Goal: Obtain resource: Download file/media

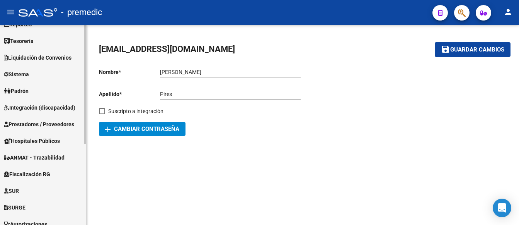
scroll to position [136, 0]
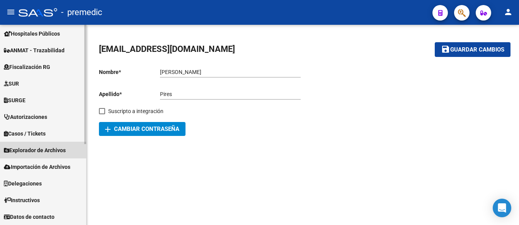
click at [28, 147] on span "Explorador de Archivos" at bounding box center [35, 150] width 62 height 9
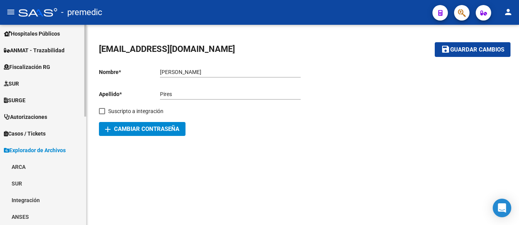
click at [14, 168] on link "ARCA" at bounding box center [43, 166] width 86 height 17
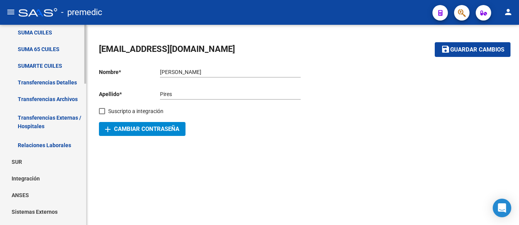
scroll to position [406, 0]
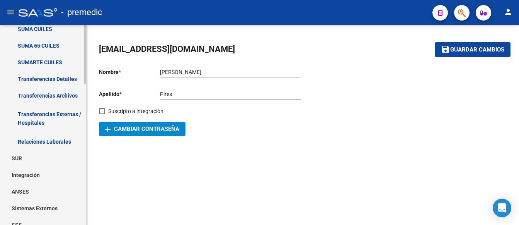
click at [54, 76] on link "Transferencias Detalles" at bounding box center [43, 78] width 86 height 17
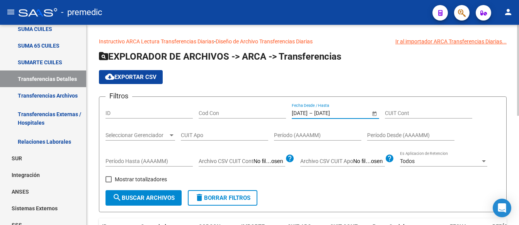
click at [299, 112] on input "[DATE]" at bounding box center [300, 113] width 16 height 7
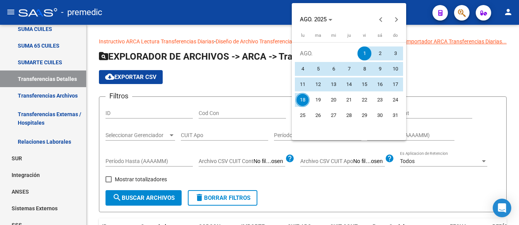
click at [336, 84] on span "13" at bounding box center [334, 84] width 14 height 14
type input "[DATE]"
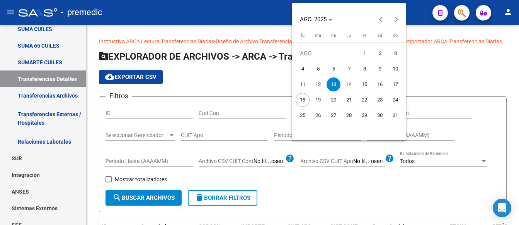
click at [330, 85] on span "13" at bounding box center [334, 84] width 14 height 14
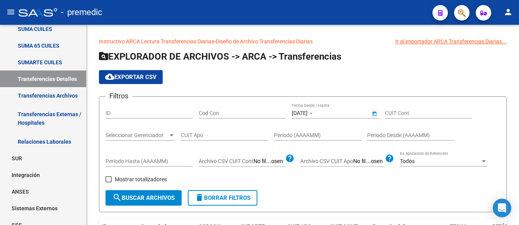
type input "[DATE]"
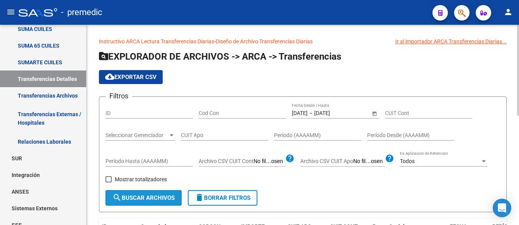
click at [148, 196] on span "search Buscar Archivos" at bounding box center [144, 197] width 62 height 7
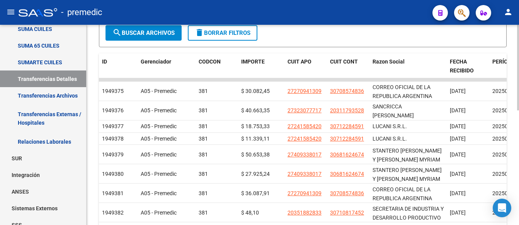
scroll to position [155, 0]
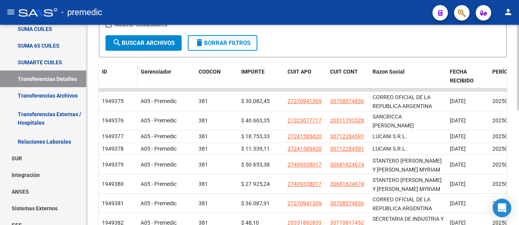
click at [103, 73] on span "ID" at bounding box center [104, 71] width 5 height 6
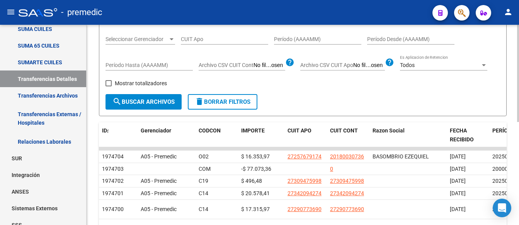
scroll to position [0, 0]
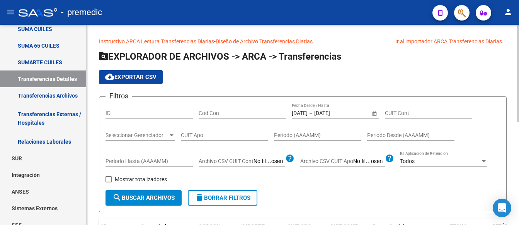
click at [306, 113] on input "[DATE]" at bounding box center [300, 113] width 16 height 7
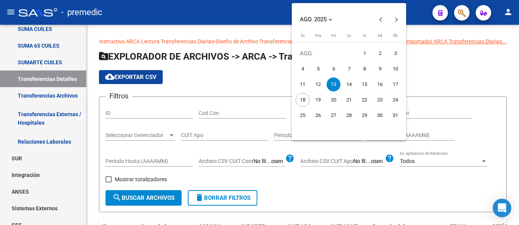
click at [348, 83] on span "14" at bounding box center [349, 84] width 14 height 14
type input "[DATE]"
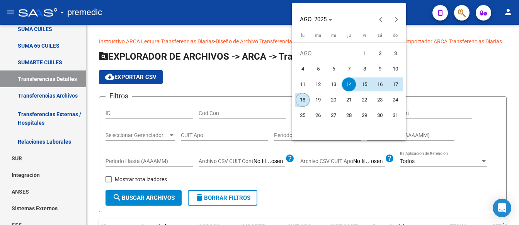
click at [302, 101] on span "18" at bounding box center [303, 100] width 14 height 14
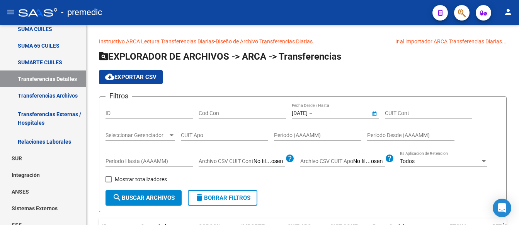
type input "[DATE]"
click at [127, 197] on span "search Buscar Archivos" at bounding box center [144, 197] width 62 height 7
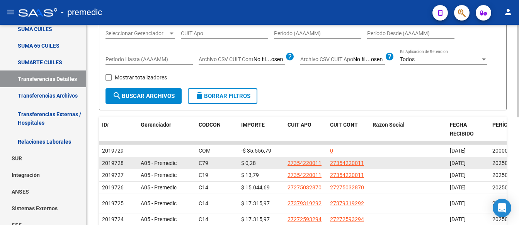
scroll to position [116, 0]
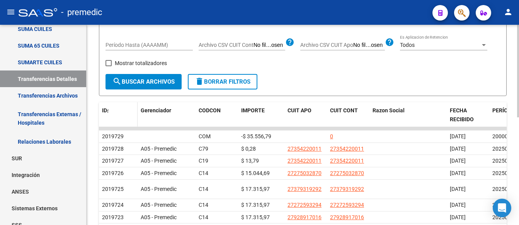
click at [106, 108] on span "ID" at bounding box center [104, 110] width 5 height 6
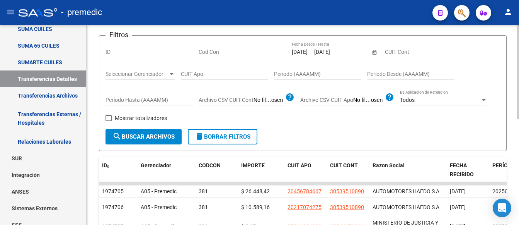
scroll to position [0, 0]
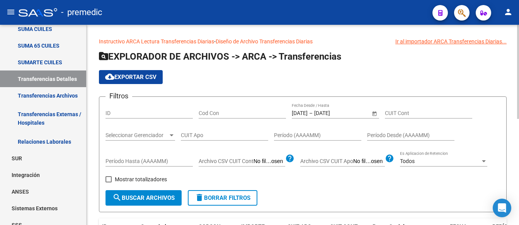
click at [131, 77] on span "cloud_download Exportar CSV" at bounding box center [130, 76] width 51 height 7
